Goal: Find specific page/section: Find specific page/section

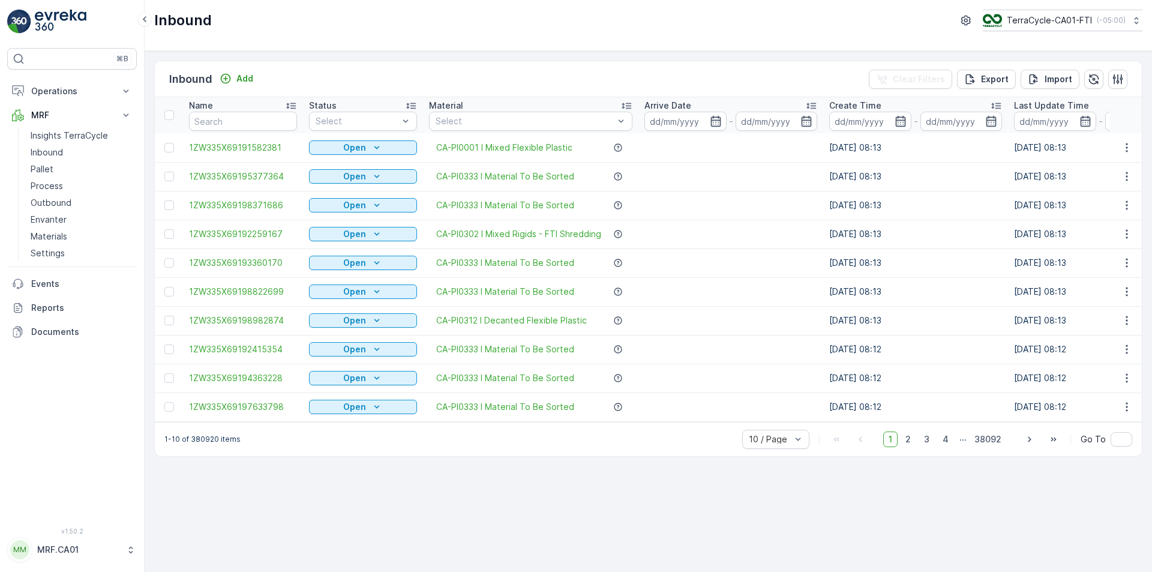
click at [371, 110] on div "Status" at bounding box center [363, 106] width 108 height 12
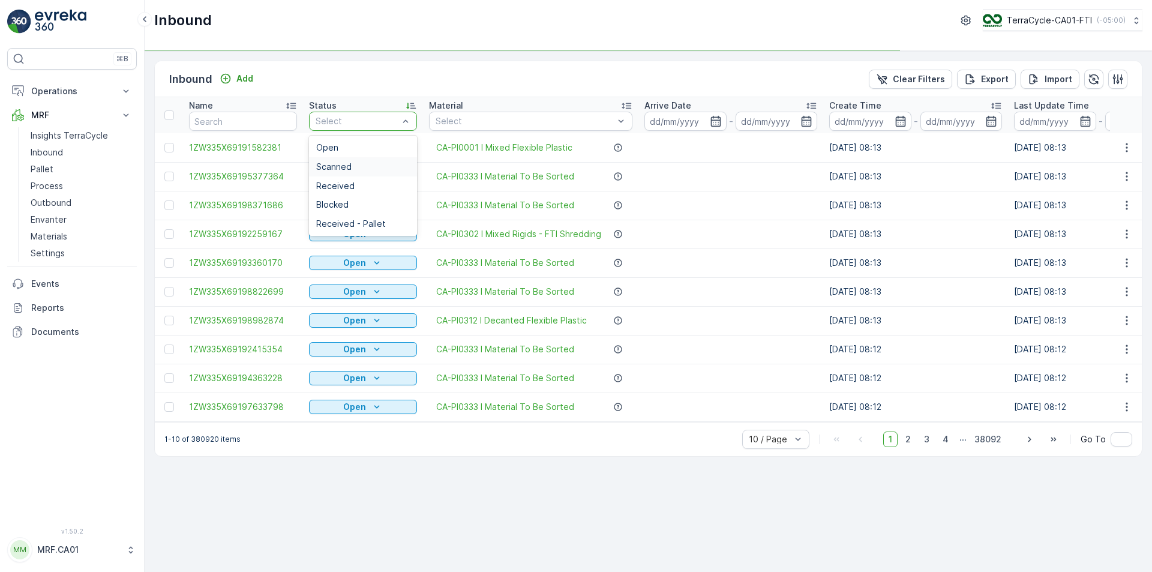
click at [354, 164] on div "Scanned" at bounding box center [363, 167] width 94 height 10
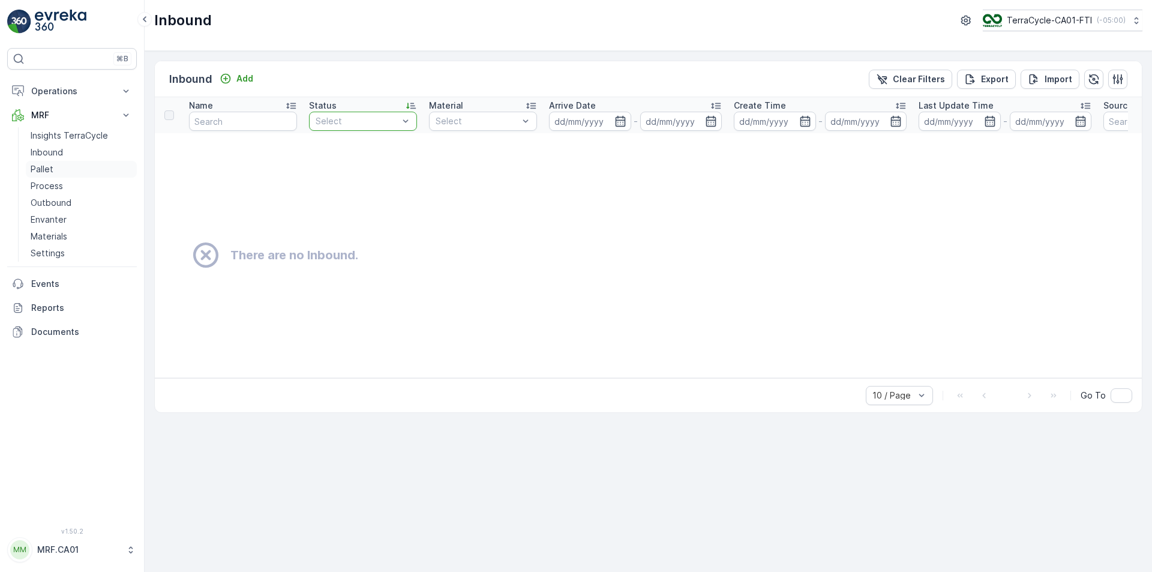
click at [60, 172] on link "Pallet" at bounding box center [81, 169] width 111 height 17
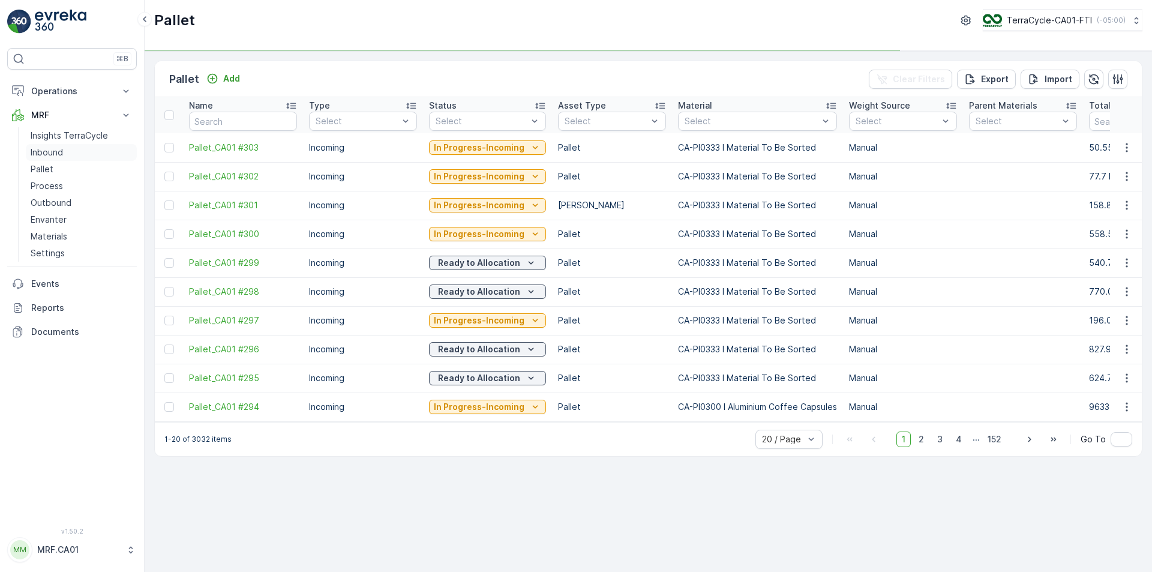
click at [60, 151] on p "Inbound" at bounding box center [47, 152] width 32 height 12
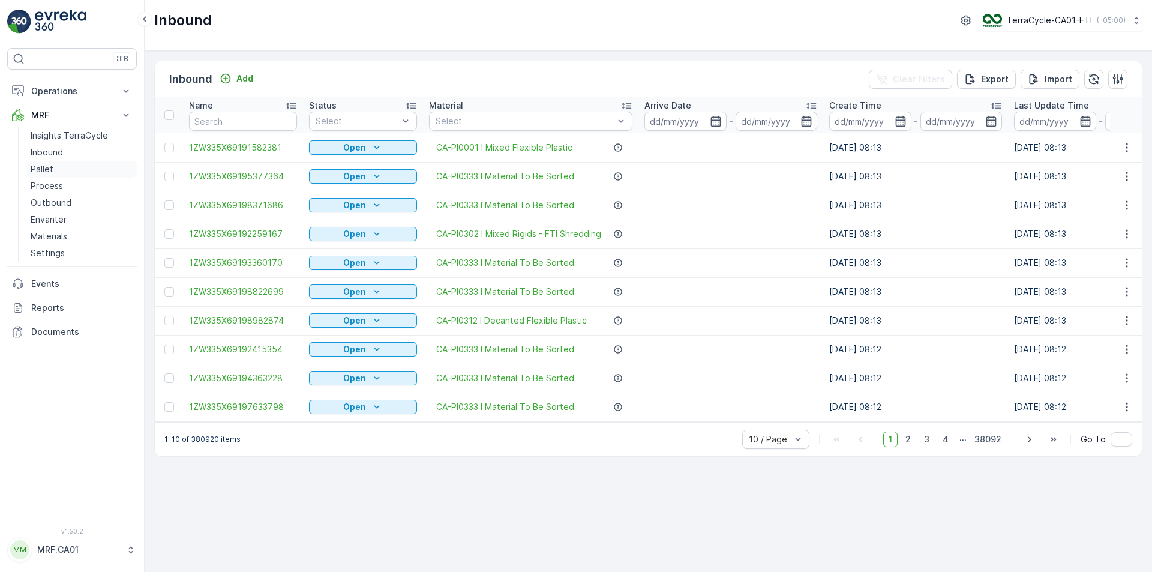
click at [49, 173] on p "Pallet" at bounding box center [42, 169] width 23 height 12
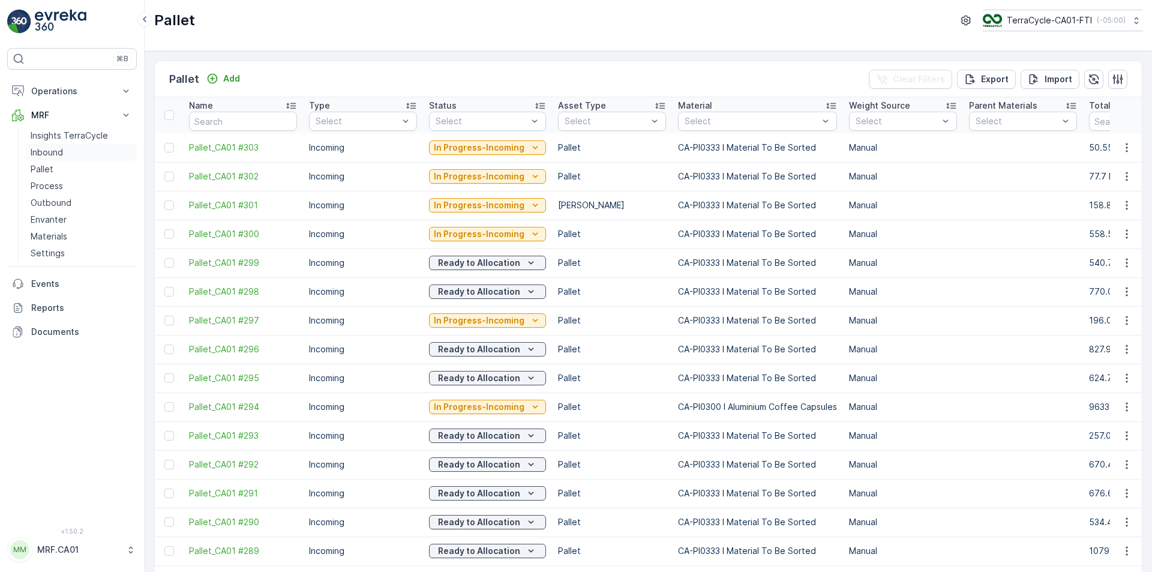
click at [49, 152] on p "Inbound" at bounding box center [47, 152] width 32 height 12
